Goal: Task Accomplishment & Management: Manage account settings

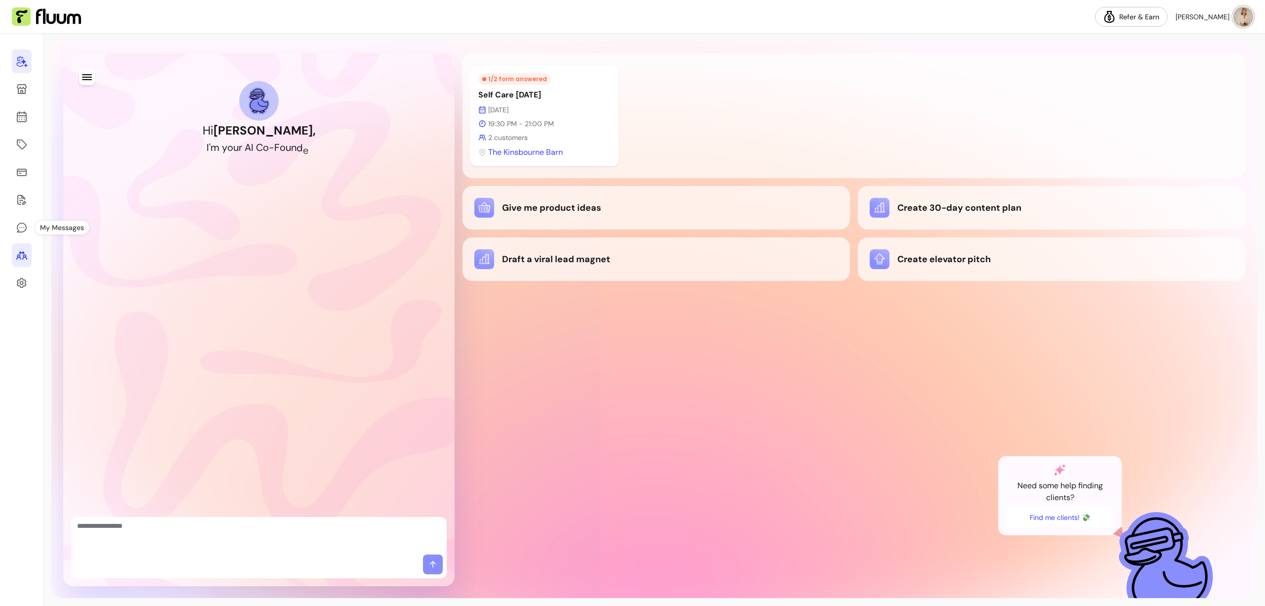
click at [21, 257] on icon at bounding box center [22, 255] width 12 height 12
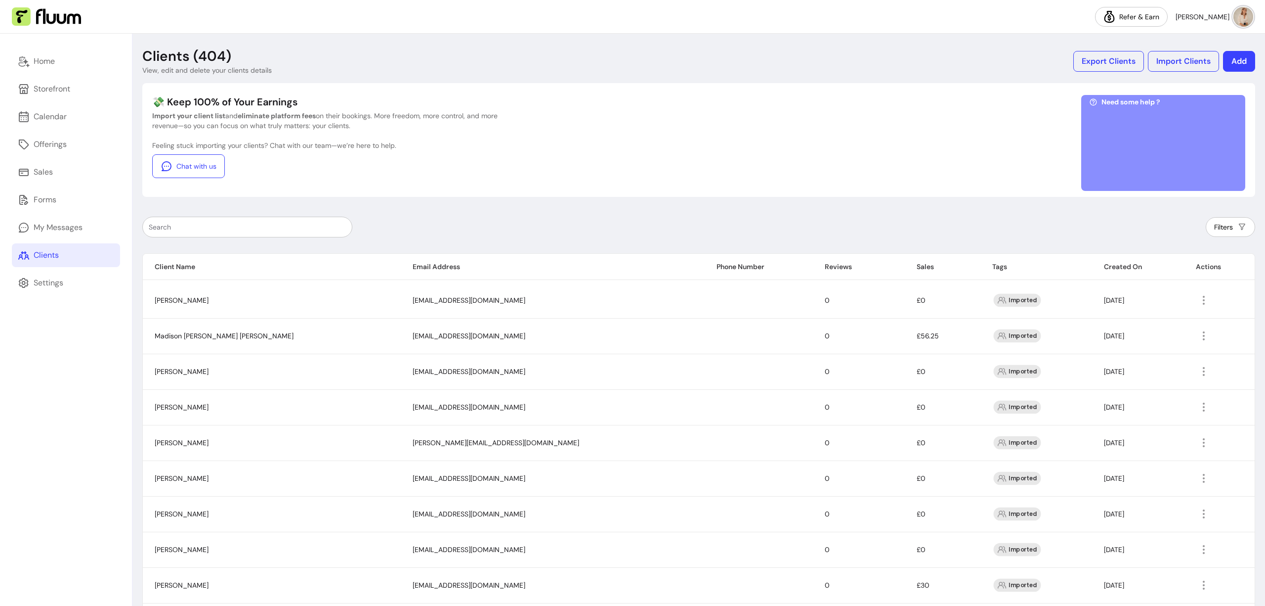
click at [1198, 341] on icon "button" at bounding box center [1204, 336] width 12 height 12
click at [1133, 361] on span "Amend" at bounding box center [1144, 358] width 72 height 10
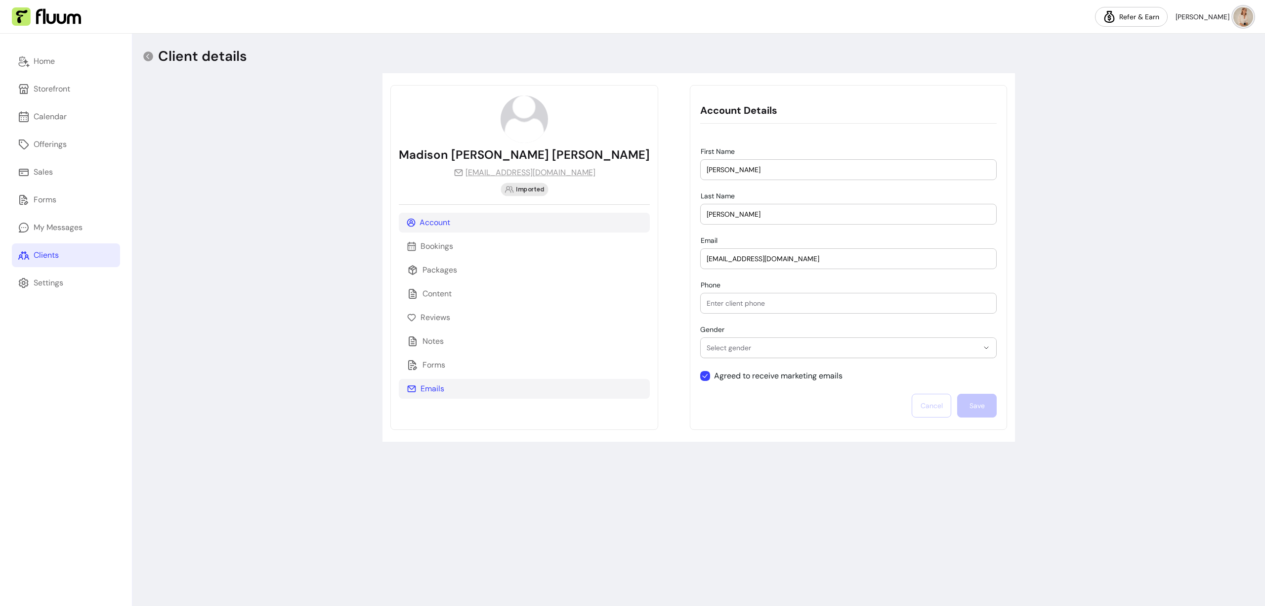
click at [439, 383] on p "Emails" at bounding box center [433, 389] width 24 height 12
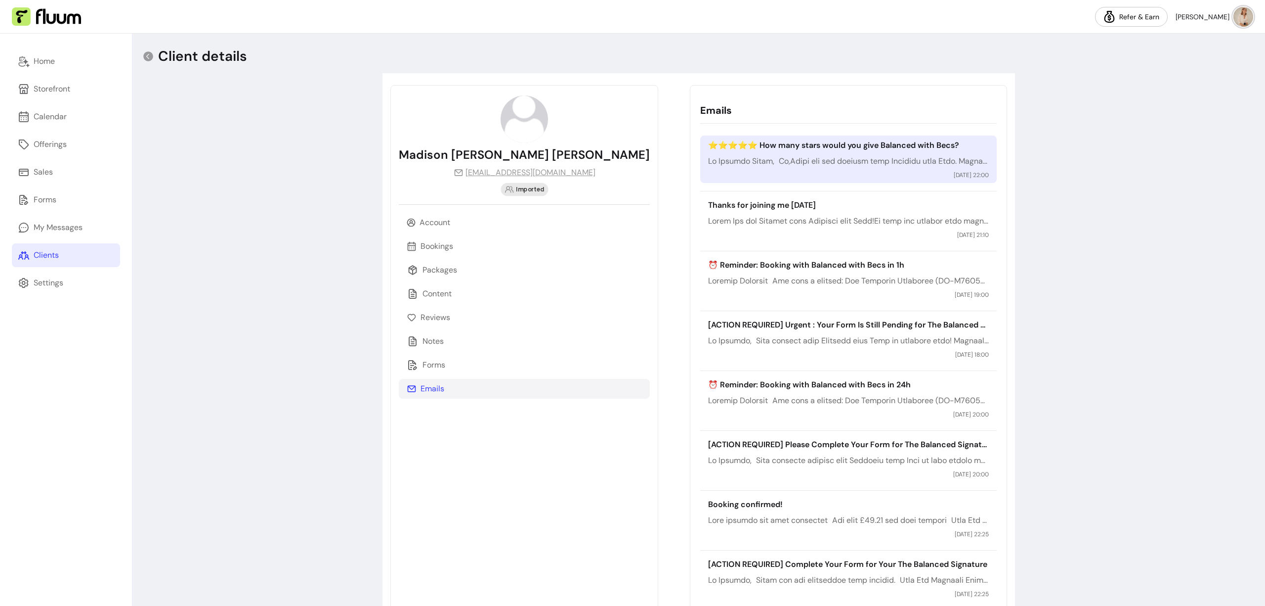
click at [816, 165] on p at bounding box center [848, 161] width 281 height 12
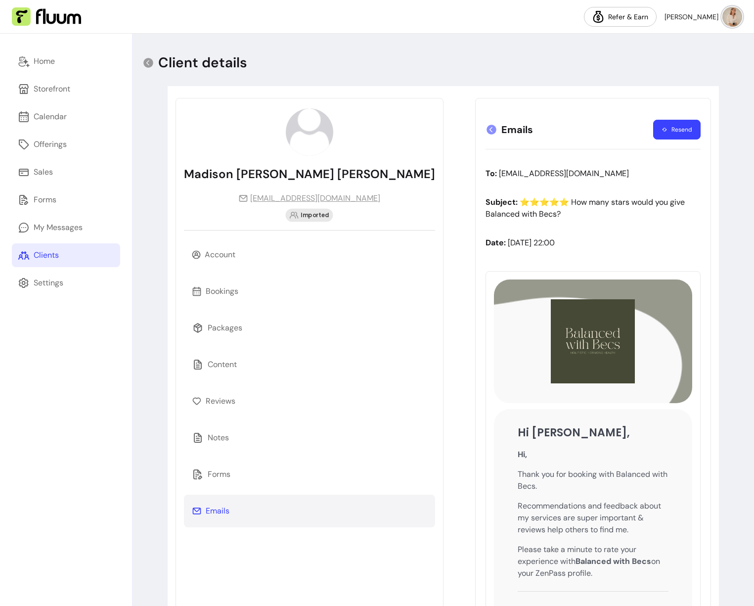
click at [486, 126] on icon at bounding box center [491, 130] width 10 height 10
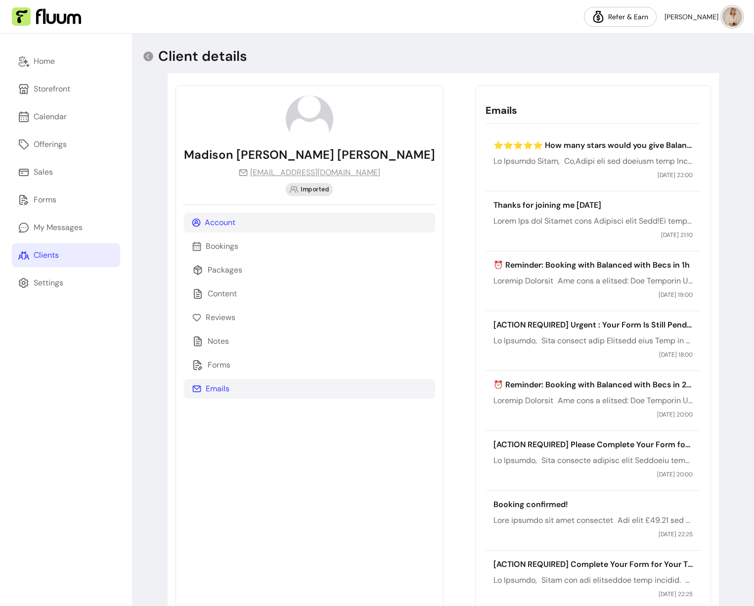
click at [255, 228] on div "Account" at bounding box center [309, 223] width 251 height 20
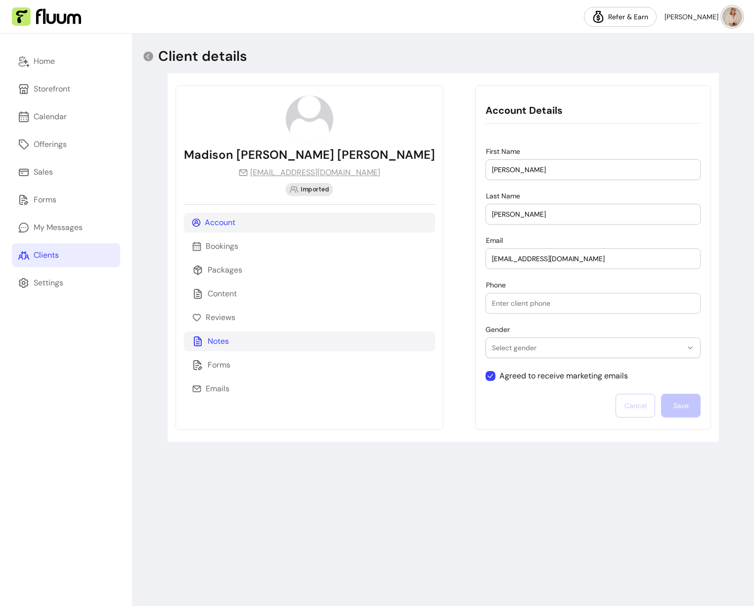
click at [243, 342] on div "Notes" at bounding box center [309, 341] width 251 height 20
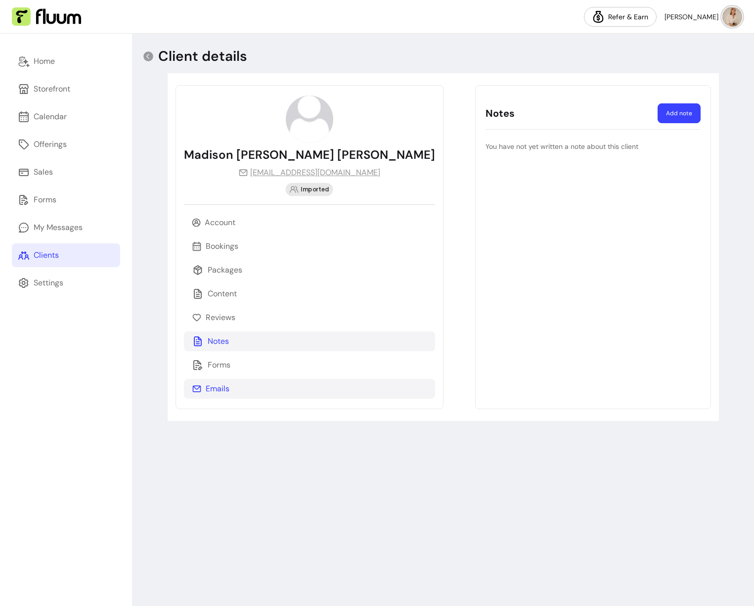
click at [226, 383] on p "Emails" at bounding box center [218, 389] width 24 height 12
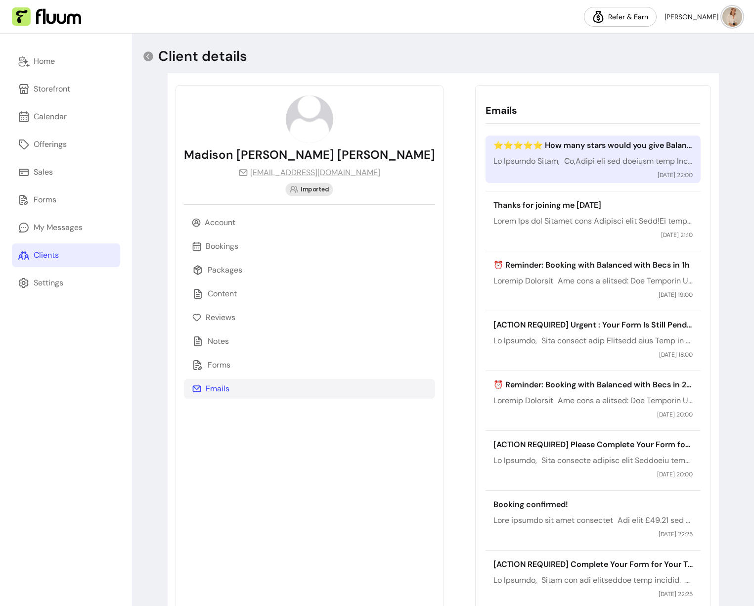
click at [493, 157] on p at bounding box center [593, 161] width 200 height 12
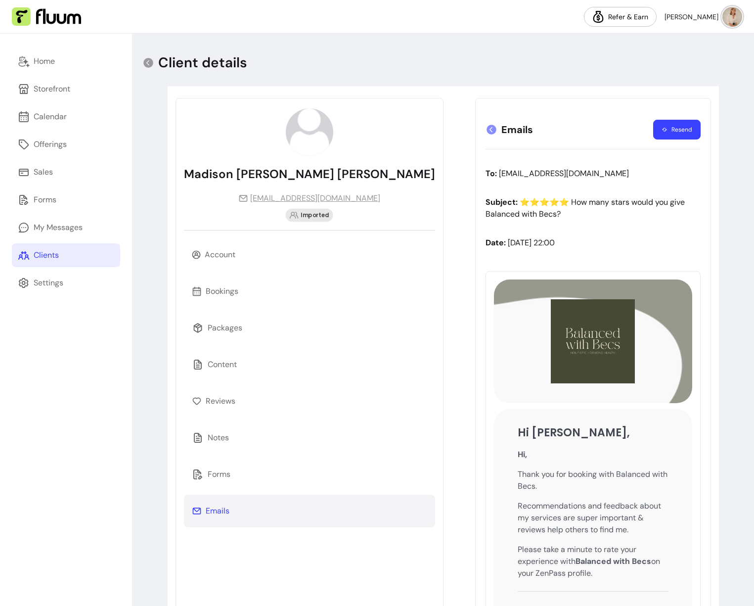
click at [485, 128] on icon at bounding box center [491, 130] width 12 height 12
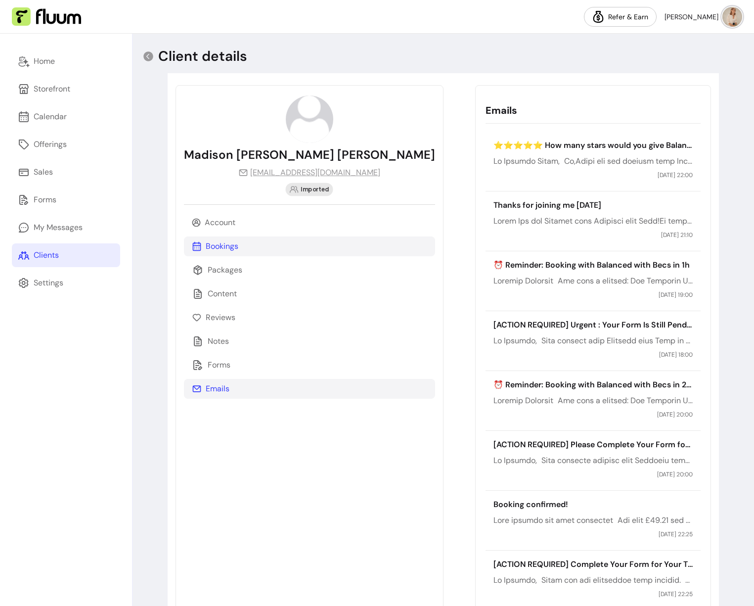
click at [239, 247] on div "Bookings" at bounding box center [309, 246] width 251 height 20
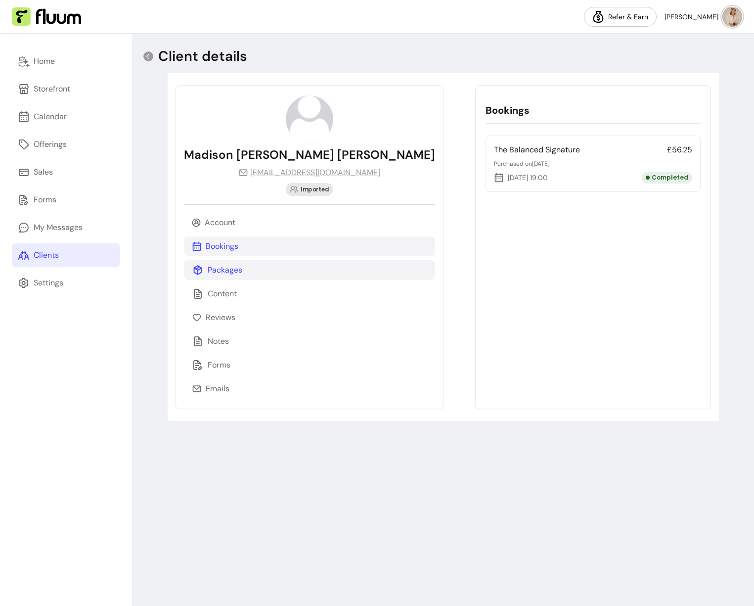
click at [241, 266] on p "Packages" at bounding box center [225, 270] width 35 height 12
click at [240, 252] on div "Bookings" at bounding box center [309, 246] width 251 height 20
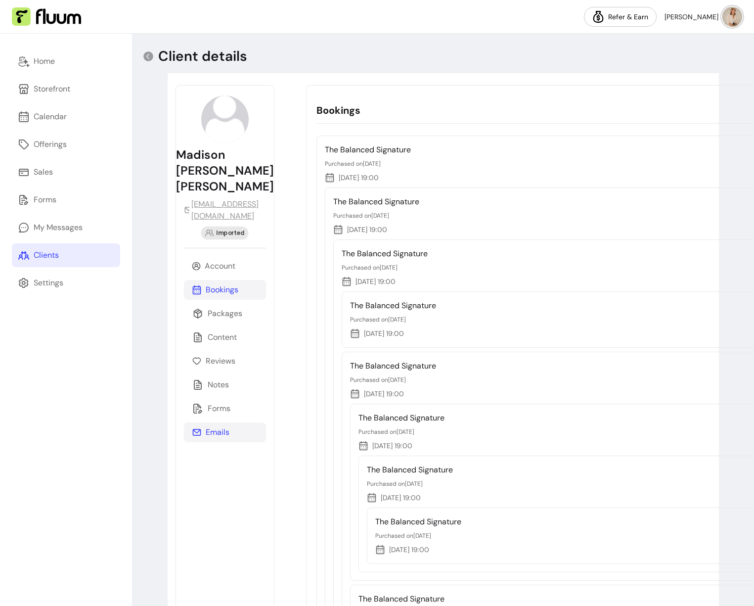
click at [226, 426] on p "Emails" at bounding box center [218, 432] width 24 height 12
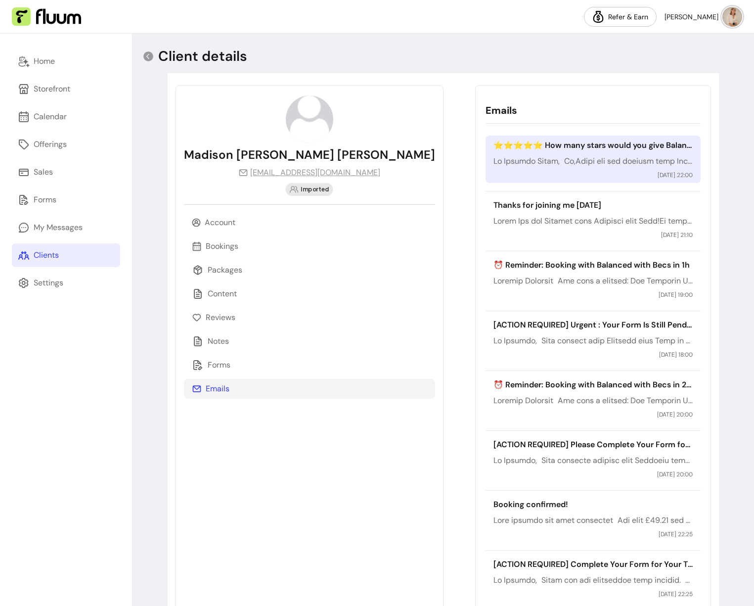
click at [493, 150] on p "⭐️⭐️⭐️⭐️⭐️ How many stars would you give Balanced with Becs?" at bounding box center [593, 145] width 200 height 12
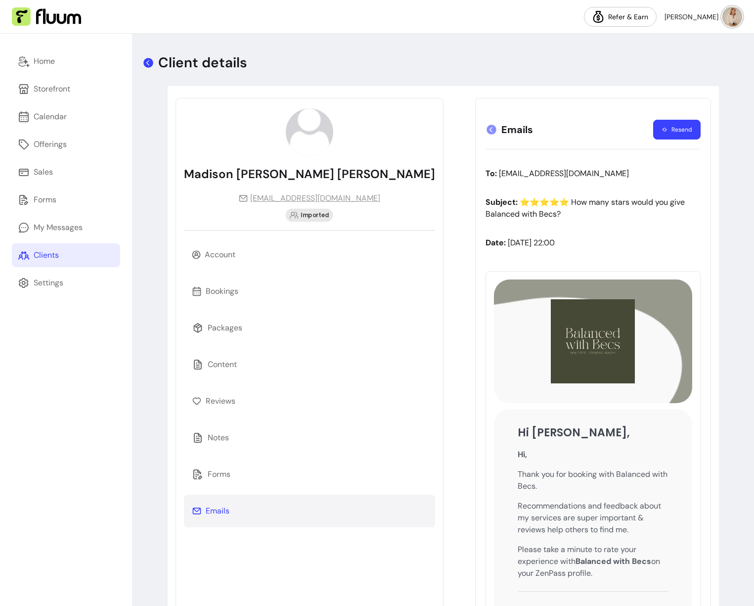
click at [149, 66] on icon at bounding box center [148, 63] width 10 height 10
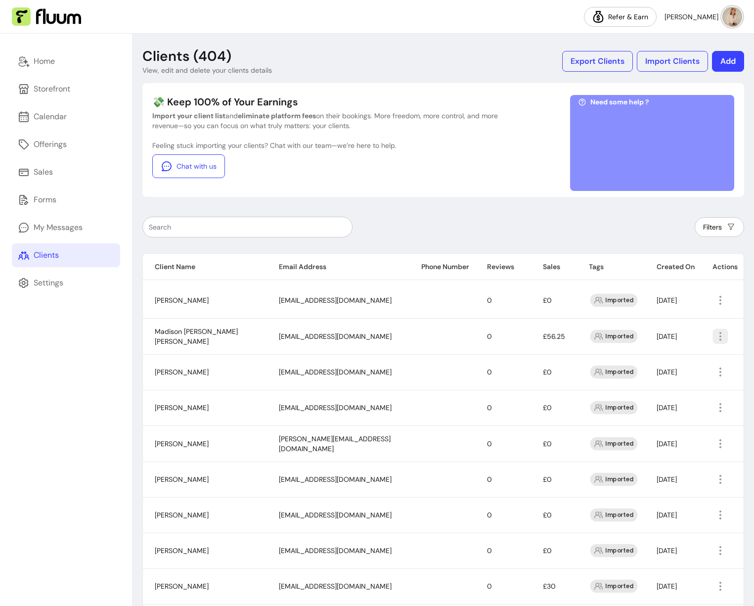
click at [714, 339] on icon "button" at bounding box center [719, 335] width 11 height 11
click at [675, 358] on span "Amend" at bounding box center [673, 358] width 72 height 10
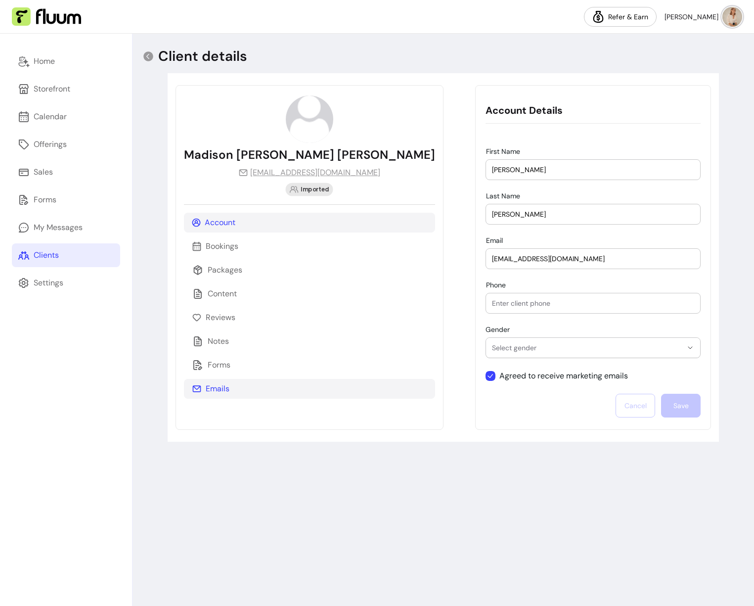
click at [236, 390] on div "Emails" at bounding box center [309, 389] width 251 height 20
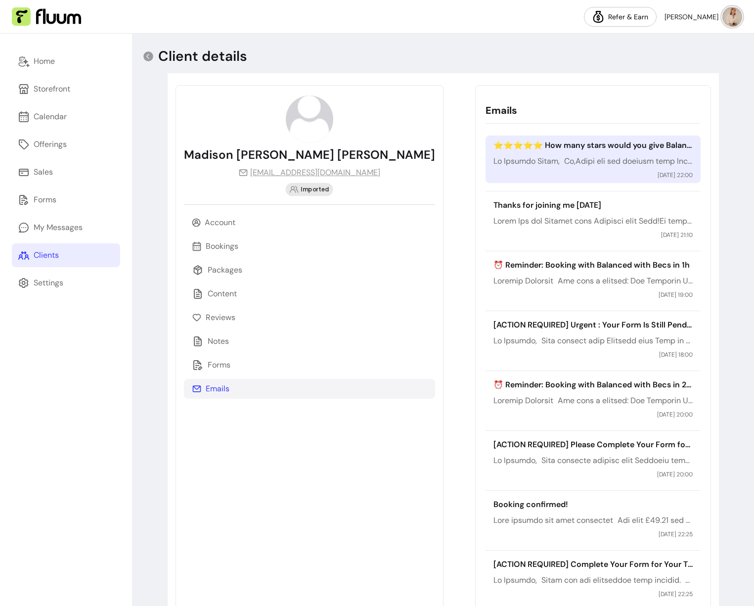
click at [582, 168] on div "⭐️⭐️⭐️⭐️⭐️ How many stars would you give Balanced with Becs? [DATE] 22:00" at bounding box center [593, 158] width 216 height 47
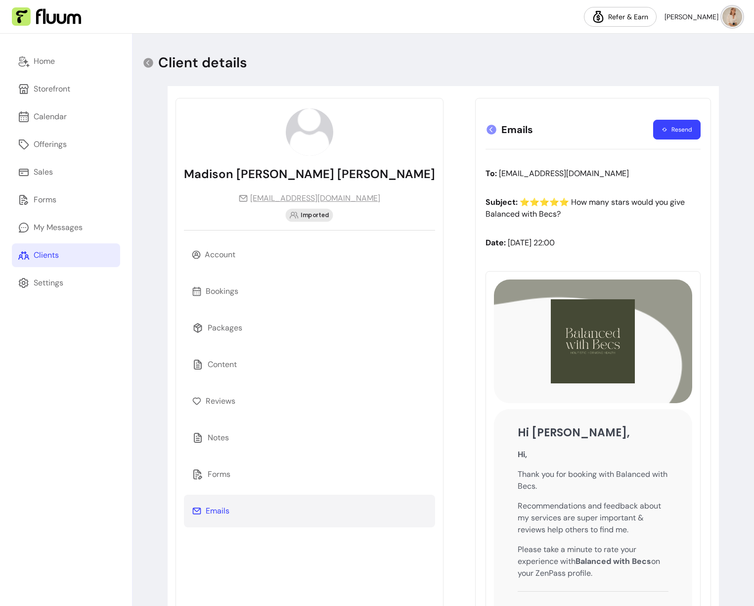
click at [486, 129] on icon at bounding box center [491, 130] width 10 height 10
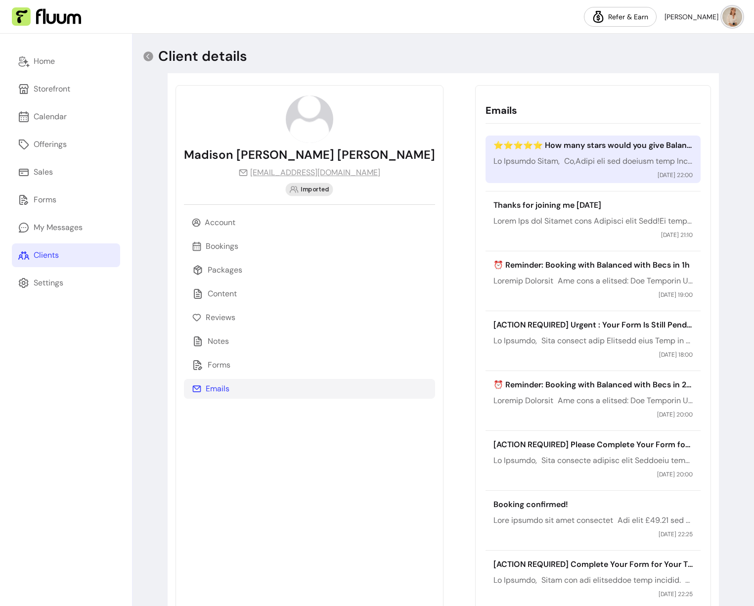
click at [608, 156] on p at bounding box center [593, 161] width 200 height 12
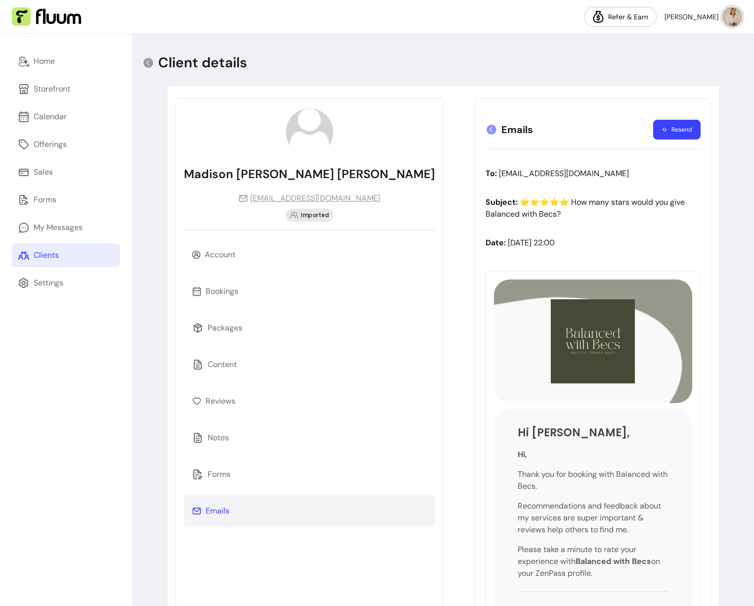
click at [486, 128] on icon at bounding box center [491, 130] width 10 height 10
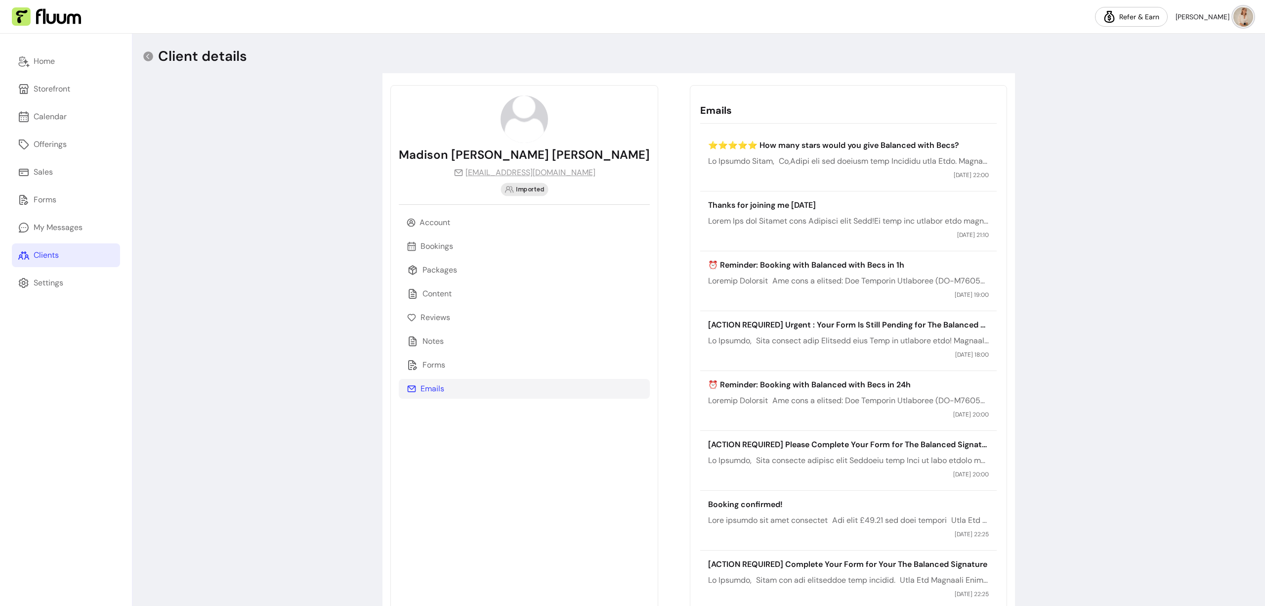
click at [1249, 12] on img at bounding box center [1244, 17] width 20 height 20
click at [1183, 97] on li "Log Out" at bounding box center [1203, 92] width 91 height 16
